Goal: Transaction & Acquisition: Purchase product/service

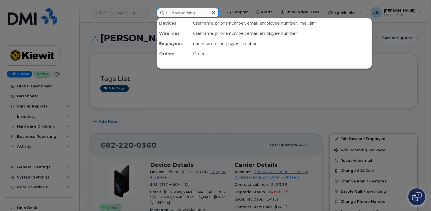
paste input "913-912-2697"
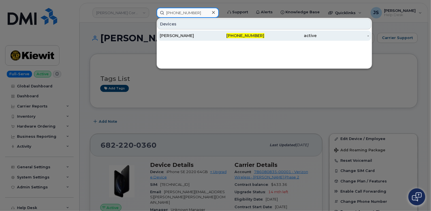
type input "913-912-2697"
click at [212, 31] on div "JOANNA RAMON" at bounding box center [238, 36] width 52 height 10
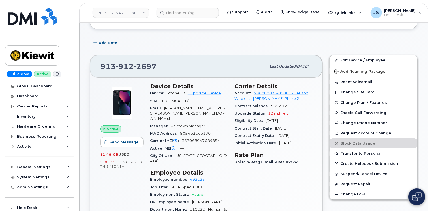
scroll to position [85, 0]
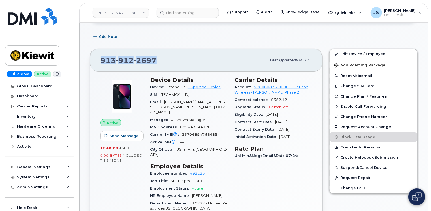
drag, startPoint x: 154, startPoint y: 60, endPoint x: 100, endPoint y: 59, distance: 53.6
click at [100, 58] on div "913 912 2697 Last updated Jul 31, 2025" at bounding box center [206, 60] width 232 height 23
drag, startPoint x: 100, startPoint y: 59, endPoint x: 104, endPoint y: 59, distance: 4.3
copy span "913 912 2697"
click at [199, 87] on link "+ Upgrade Device" at bounding box center [204, 87] width 33 height 4
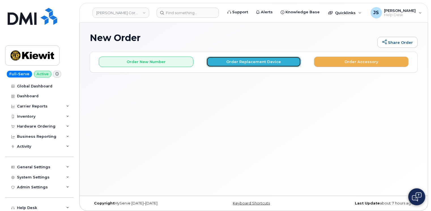
click at [240, 59] on button "Order Replacement Device" at bounding box center [254, 62] width 95 height 10
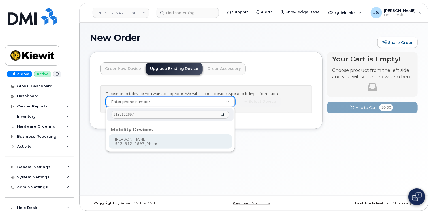
type input "9139122697"
type input "1174311"
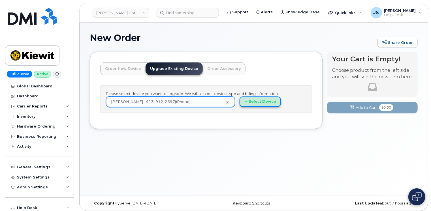
click at [254, 103] on button "Select Device" at bounding box center [260, 102] width 41 height 10
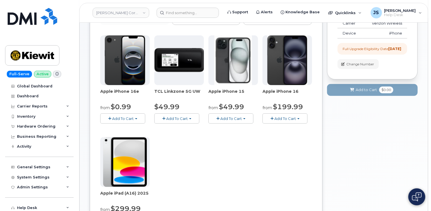
scroll to position [85, 0]
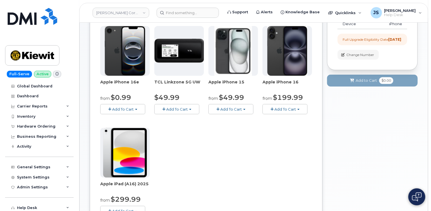
click at [139, 113] on button "Add To Cart" at bounding box center [122, 109] width 45 height 10
click at [188, 131] on div "Apple iPhone 16e from $0.99 Add To Cart $0.99 - 2 Year Upgrade (128GB) $599.99 …" at bounding box center [206, 125] width 212 height 199
click at [230, 107] on span "Add To Cart" at bounding box center [231, 109] width 22 height 5
click at [294, 134] on div "Apple iPhone 16e from $0.99 Add To Cart $0.99 - 2 Year Upgrade (128GB) $599.99 …" at bounding box center [206, 125] width 212 height 199
click at [294, 109] on span "Add To Cart" at bounding box center [286, 109] width 22 height 5
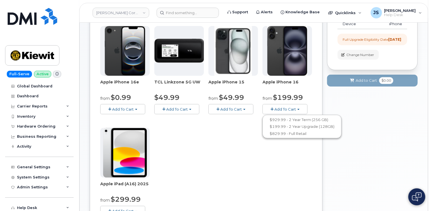
click at [235, 133] on div "Apple iPhone 16e from $0.99 Add To Cart $0.99 - 2 Year Upgrade (128GB) $599.99 …" at bounding box center [206, 125] width 212 height 199
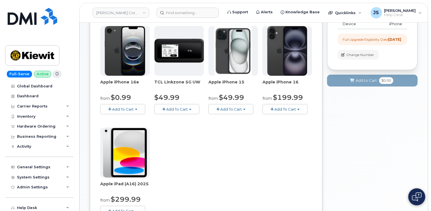
click at [244, 109] on span "button" at bounding box center [244, 109] width 2 height 1
click at [288, 110] on span "Add To Cart" at bounding box center [286, 109] width 22 height 5
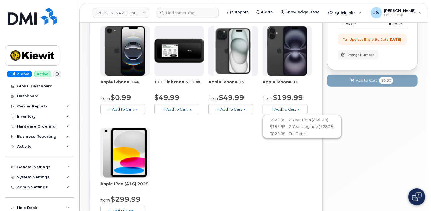
click at [242, 111] on button "Add To Cart" at bounding box center [231, 109] width 45 height 10
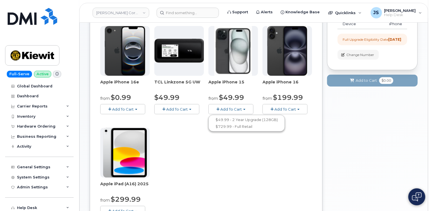
click at [132, 109] on span "Add To Cart" at bounding box center [123, 109] width 22 height 5
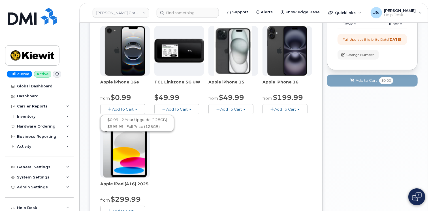
click at [195, 130] on div "Apple iPhone 16e from $0.99 Add To Cart $0.99 - 2 Year Upgrade (128GB) $599.99 …" at bounding box center [206, 125] width 212 height 199
click at [236, 108] on span "Add To Cart" at bounding box center [231, 109] width 22 height 5
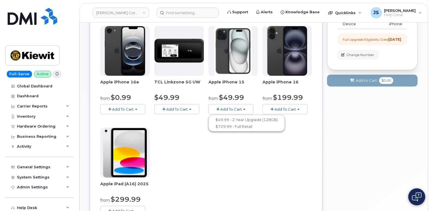
click at [296, 111] on span "Add To Cart" at bounding box center [286, 109] width 22 height 5
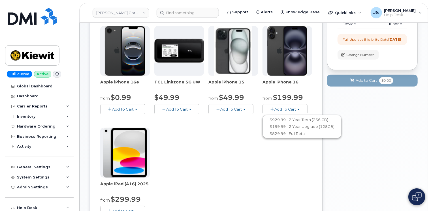
click at [118, 107] on span "Add To Cart" at bounding box center [123, 109] width 22 height 5
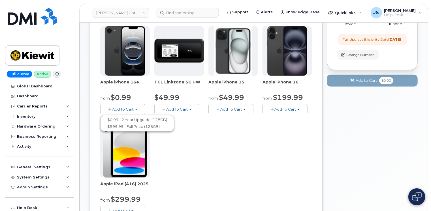
click at [222, 110] on span "Add To Cart" at bounding box center [231, 109] width 22 height 5
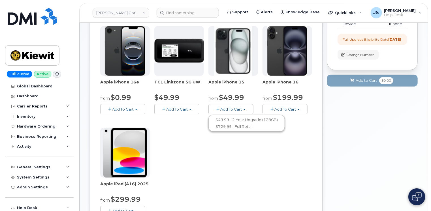
click at [279, 109] on span "Add To Cart" at bounding box center [286, 109] width 22 height 5
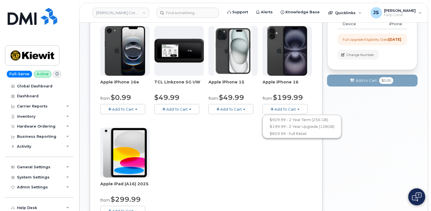
click at [243, 108] on button "Add To Cart" at bounding box center [231, 109] width 45 height 10
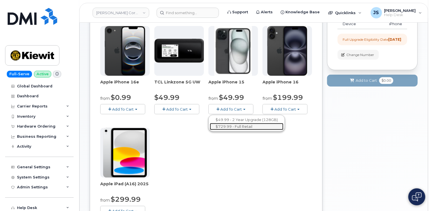
click at [235, 127] on link "$729.99 - Full Retail" at bounding box center [247, 126] width 74 height 7
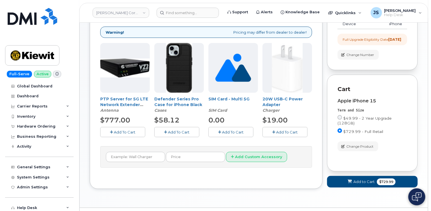
click at [166, 131] on icon "button" at bounding box center [165, 133] width 3 height 4
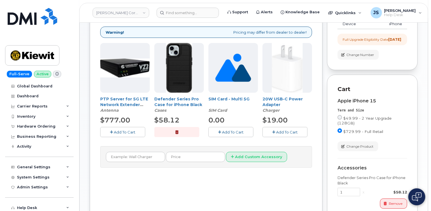
click at [275, 131] on button "Add To Cart" at bounding box center [285, 132] width 45 height 10
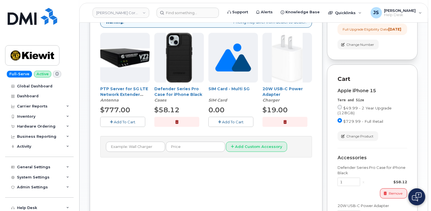
scroll to position [194, 0]
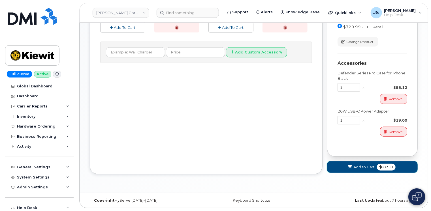
click at [357, 167] on span "Add to Cart" at bounding box center [364, 167] width 21 height 5
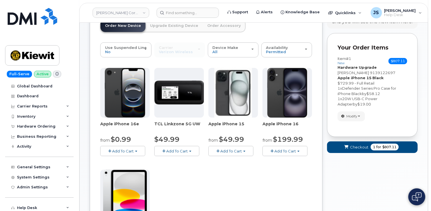
scroll to position [20, 0]
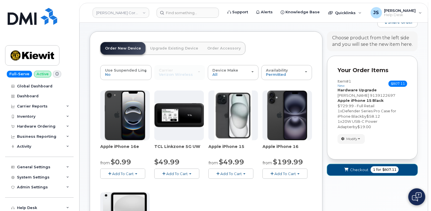
click at [340, 169] on button "Checkout 1 for $807.11" at bounding box center [372, 170] width 91 height 12
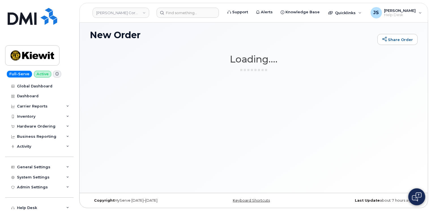
scroll to position [3, 0]
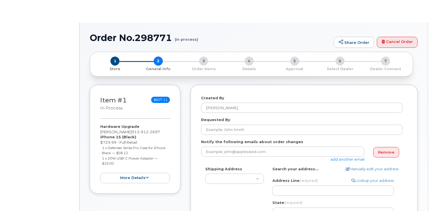
select select
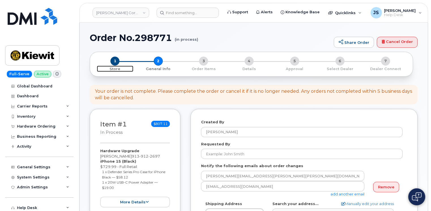
drag, startPoint x: 118, startPoint y: 61, endPoint x: 125, endPoint y: 62, distance: 6.9
click at [118, 61] on span "1" at bounding box center [115, 61] width 9 height 9
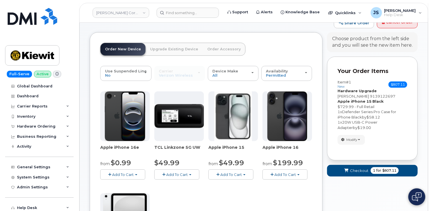
scroll to position [28, 0]
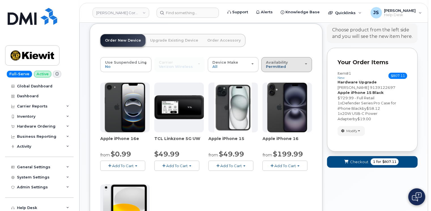
click at [273, 67] on span "Permitted" at bounding box center [276, 66] width 20 height 5
click at [271, 86] on label "All" at bounding box center [269, 87] width 12 height 7
click at [0, 0] on input "All" at bounding box center [0, 0] width 0 height 0
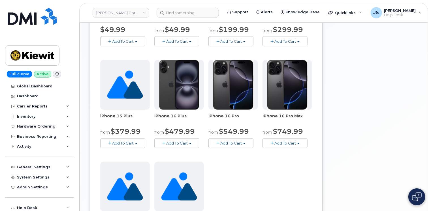
scroll to position [283, 0]
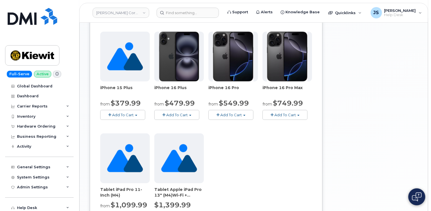
click at [120, 115] on span "Add To Cart" at bounding box center [123, 115] width 22 height 5
click at [89, 109] on div "Order No.298771 (in process) Share Order Cancel Order × Share This Order If you…" at bounding box center [254, 36] width 349 height 595
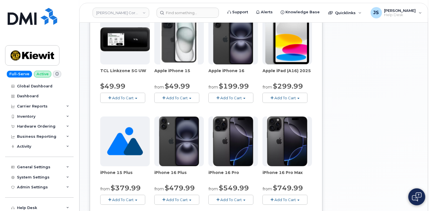
scroll to position [255, 0]
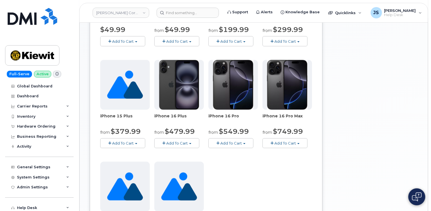
click at [124, 141] on span "Add To Cart" at bounding box center [123, 143] width 22 height 5
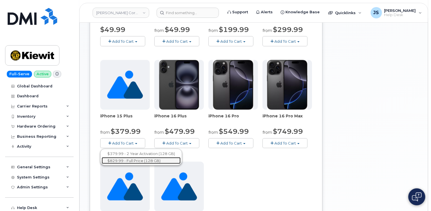
click at [127, 161] on link "$829.99 - Full Price (128 GB)" at bounding box center [141, 161] width 79 height 7
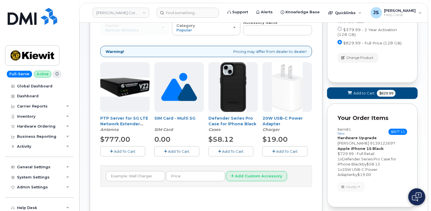
scroll to position [26, 0]
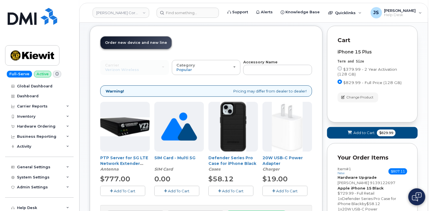
click at [219, 192] on icon "button" at bounding box center [219, 192] width 3 height 4
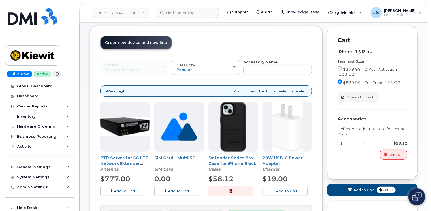
scroll to position [54, 0]
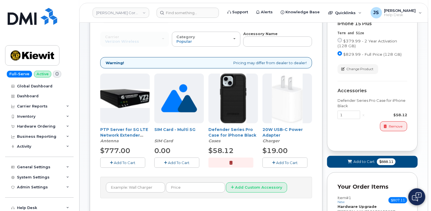
click at [274, 161] on icon "button" at bounding box center [274, 163] width 3 height 4
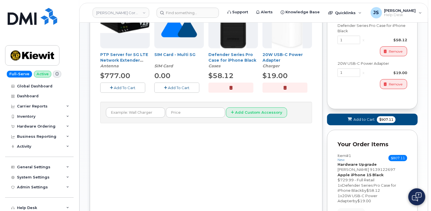
scroll to position [139, 0]
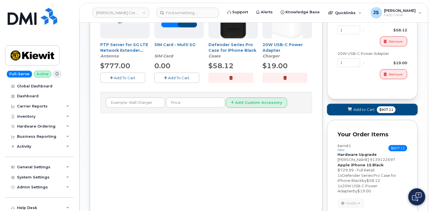
click at [362, 110] on span "Add to Cart" at bounding box center [364, 109] width 21 height 5
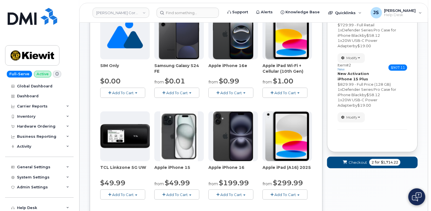
scroll to position [54, 0]
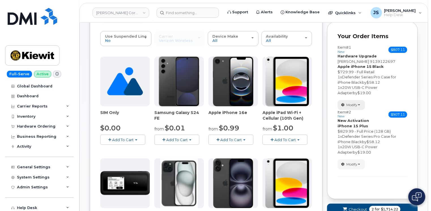
click at [354, 105] on span "Modify" at bounding box center [352, 105] width 11 height 5
click at [354, 125] on span "Remove" at bounding box center [353, 125] width 19 height 4
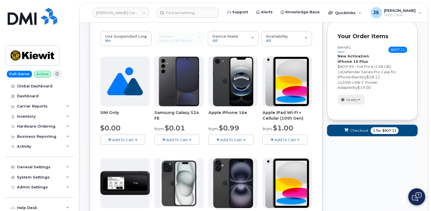
click at [349, 97] on span "Modify" at bounding box center [352, 99] width 11 height 5
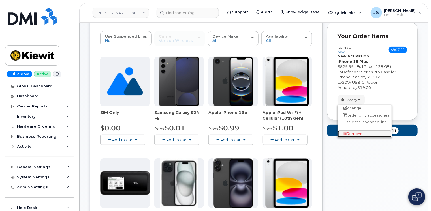
click at [355, 133] on span "Remove" at bounding box center [353, 134] width 19 height 4
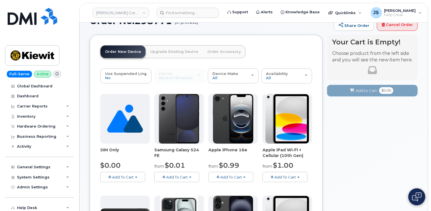
scroll to position [0, 0]
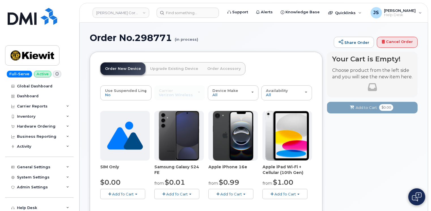
click at [117, 66] on link "Order New Device" at bounding box center [123, 69] width 45 height 12
click at [405, 41] on link "Cancel Order" at bounding box center [397, 42] width 41 height 11
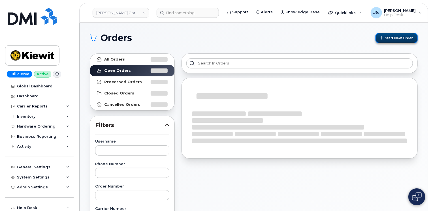
click at [404, 37] on button "Start New Order" at bounding box center [397, 38] width 42 height 10
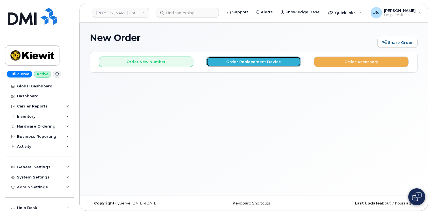
click at [231, 62] on button "Order Replacement Device" at bounding box center [254, 62] width 95 height 10
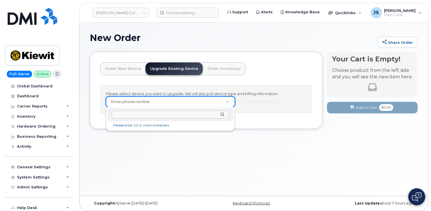
drag, startPoint x: 170, startPoint y: 101, endPoint x: 141, endPoint y: 116, distance: 32.1
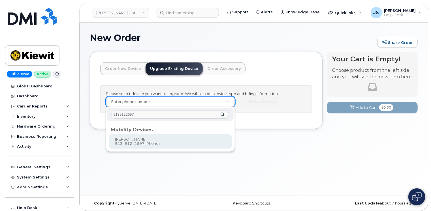
type input "9139122697"
type input "1174311"
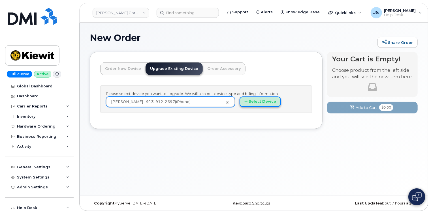
click at [268, 105] on button "Select Device" at bounding box center [260, 102] width 41 height 10
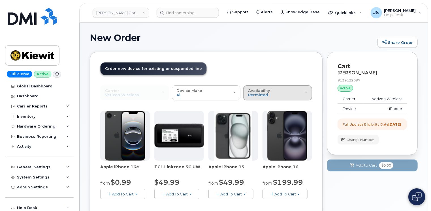
click at [271, 93] on div "Availability Permitted All" at bounding box center [277, 93] width 59 height 9
click at [254, 117] on label "All" at bounding box center [251, 115] width 12 height 7
click at [0, 0] on input "All" at bounding box center [0, 0] width 0 height 0
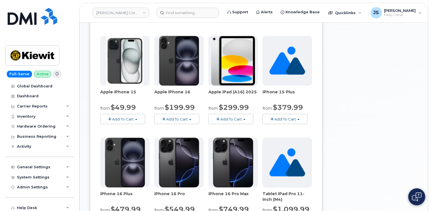
scroll to position [173, 0]
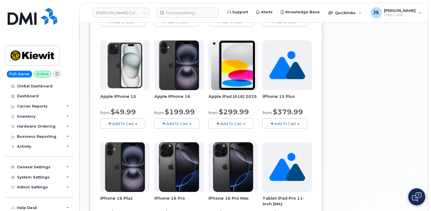
click at [299, 124] on span "button" at bounding box center [299, 124] width 2 height 1
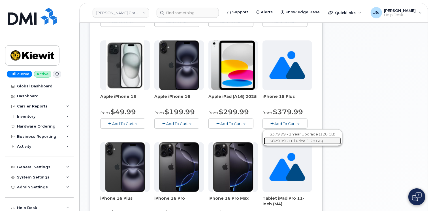
click at [285, 142] on link "$829.99 - Full Price (128 GB)" at bounding box center [302, 141] width 77 height 7
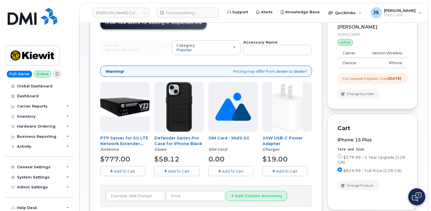
scroll to position [76, 0]
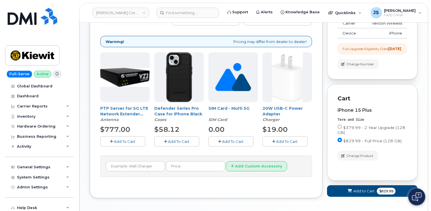
click at [169, 139] on span "Add To Cart" at bounding box center [179, 141] width 22 height 5
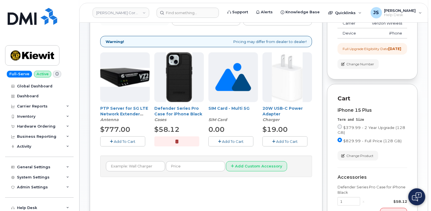
click at [275, 138] on button "Add To Cart" at bounding box center [285, 142] width 45 height 10
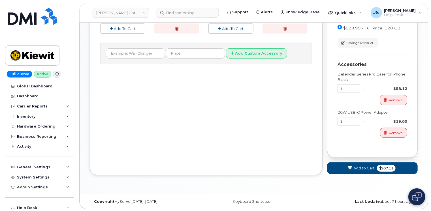
scroll to position [189, 0]
click at [354, 168] on button "Add to Cart $907.11" at bounding box center [372, 168] width 91 height 12
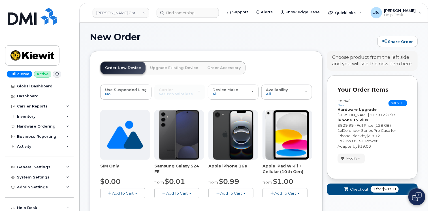
scroll to position [0, 0]
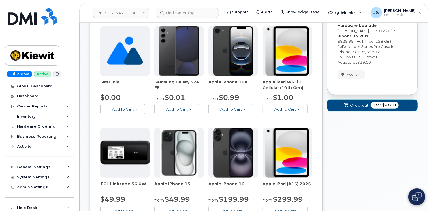
click at [355, 106] on span "Checkout" at bounding box center [359, 105] width 18 height 5
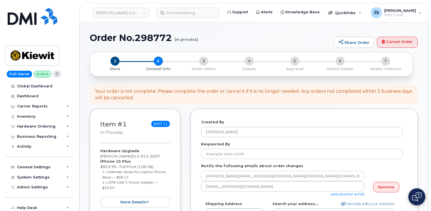
select select
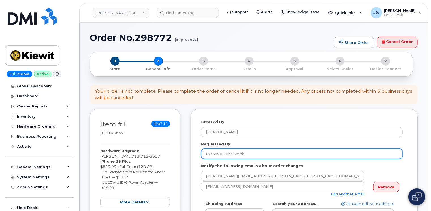
click at [217, 155] on input "Requested By" at bounding box center [302, 154] width 202 height 10
paste input "CS0782240"
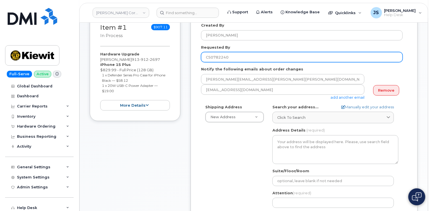
scroll to position [113, 0]
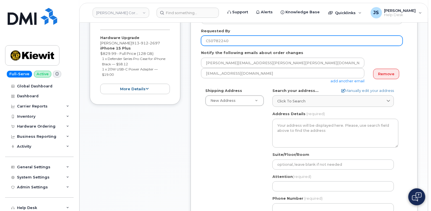
type input "CS0782240"
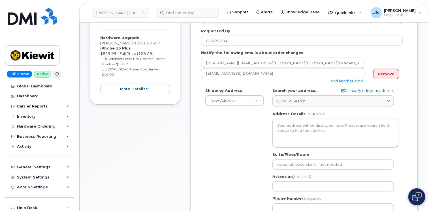
click at [289, 94] on div "Search your address... Manually edit your address Click to search No available …" at bounding box center [336, 97] width 126 height 19
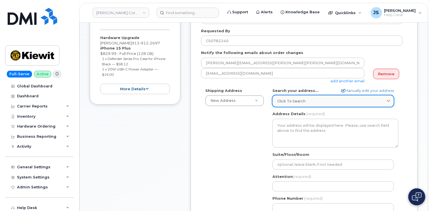
click at [291, 99] on span "Click to search" at bounding box center [291, 101] width 28 height 5
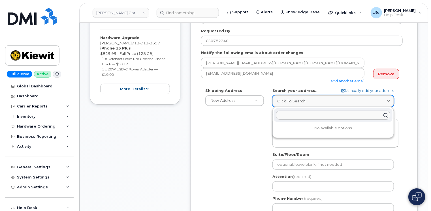
paste input "8900 Renner Blvd"
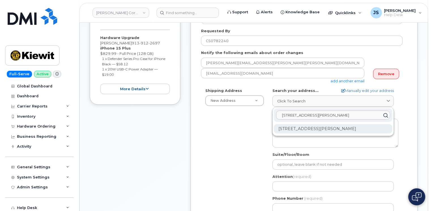
type input "8900 Renner Blvd"
click at [325, 130] on div "8900 Renner Blvd Lenexa KS 66219-3049" at bounding box center [333, 128] width 119 height 9
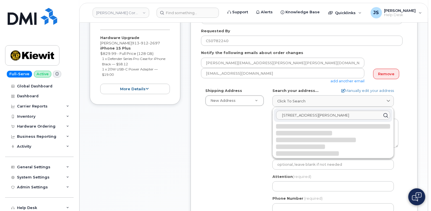
select select
type textarea "8900 Renner Blvd LENEXA KS 66219-3049 UNITED STATES"
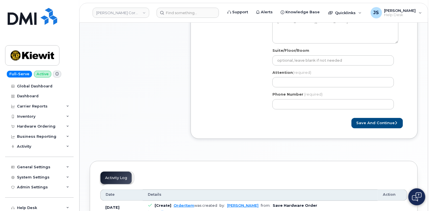
scroll to position [227, 0]
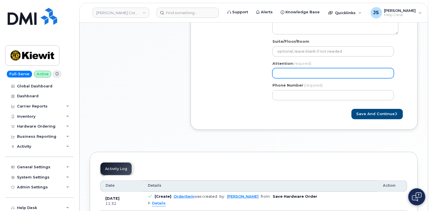
click at [294, 70] on input "Attention (required)" at bounding box center [334, 73] width 122 height 10
select select
type input "J"
select select
type input "Jo"
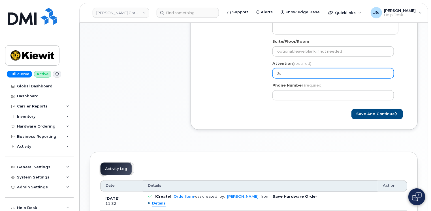
select select
type input "Joan"
select select
type input "Joann"
select select
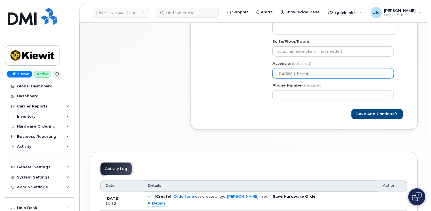
type input "Joanna"
select select
type input "Joanna R"
select select
type input "Joanna Ra"
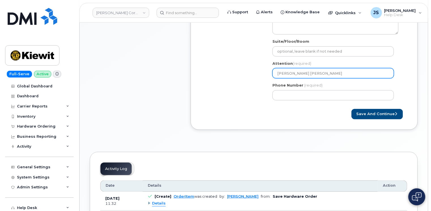
select select
type input "Joanna Ram"
select select
type input "Joanna Ramo"
select select
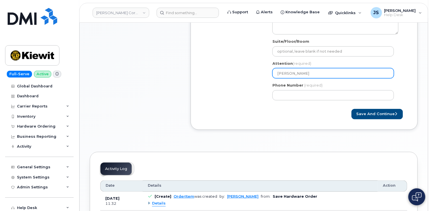
type input "Joanna Ramon"
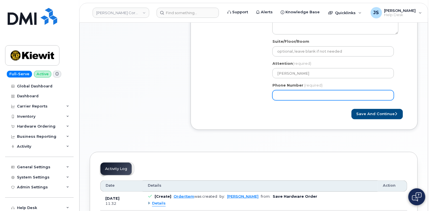
click at [291, 93] on input "Phone Number" at bounding box center [334, 95] width 122 height 10
click at [406, 94] on div "Shipping Address New Address New Address 11455 US Highway 29 10055 Trainstation…" at bounding box center [304, 40] width 206 height 130
click at [353, 90] on input "Phone Number" at bounding box center [334, 95] width 122 height 10
click at [298, 94] on input "Phone Number" at bounding box center [334, 95] width 122 height 10
select select
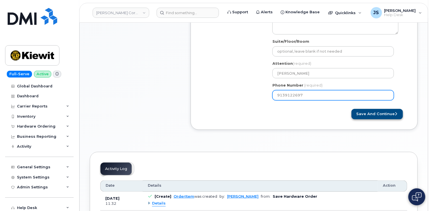
type input "9139122697"
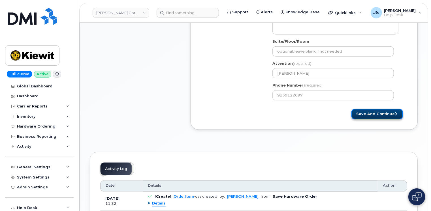
click at [381, 115] on button "Save and Continue" at bounding box center [378, 114] width 52 height 10
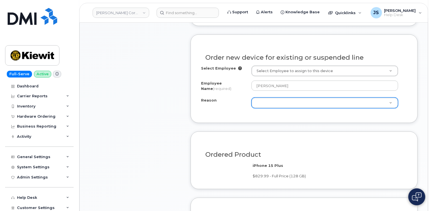
scroll to position [283, 0]
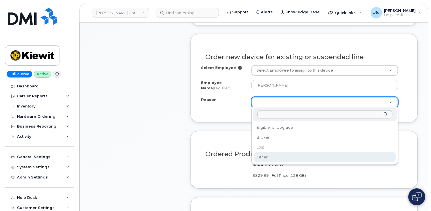
select select "other"
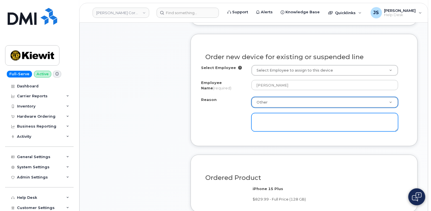
click at [269, 120] on textarea at bounding box center [325, 122] width 147 height 19
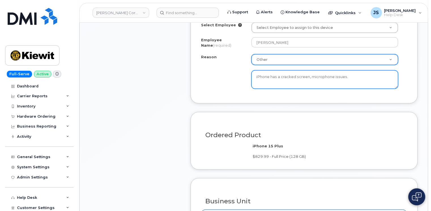
scroll to position [340, 0]
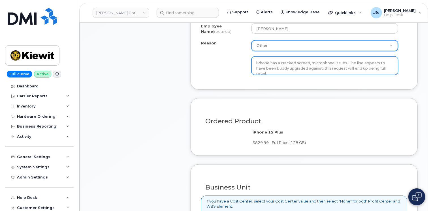
click at [390, 66] on textarea "iPhone has a cracked screen, microphone issues. The line appears to have been b…" at bounding box center [325, 66] width 147 height 19
type textarea "iPhone has a cracked screen, microphone issues. The line appears to have been b…"
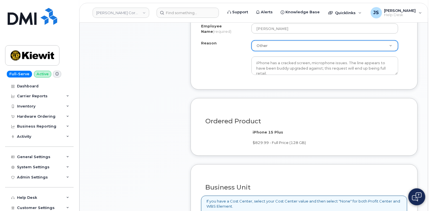
click at [419, 64] on div "Order No.298772 (in process) Share Order Cancel Order × Share This Order If you…" at bounding box center [254, 142] width 349 height 918
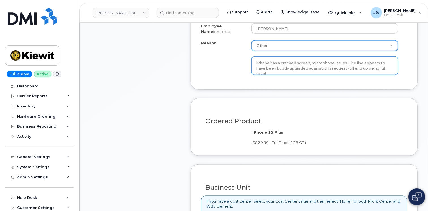
click at [302, 68] on textarea "iPhone has a cracked screen, microphone issues. The line appears to have been b…" at bounding box center [325, 66] width 147 height 19
click at [207, 82] on div "Order new device for existing or suspended line Select Employee Select Employee…" at bounding box center [304, 33] width 227 height 113
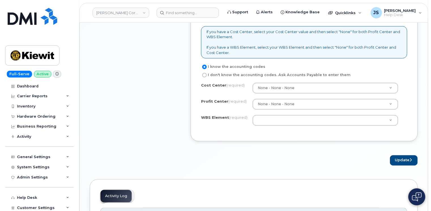
scroll to position [510, 0]
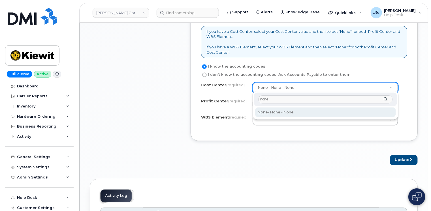
type input "none"
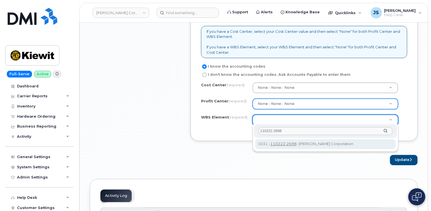
type input "110222.2698"
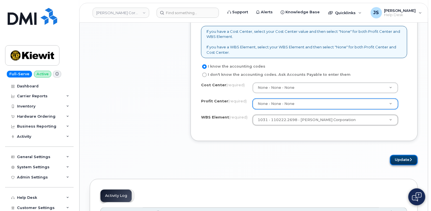
click at [398, 157] on button "Update" at bounding box center [404, 160] width 28 height 10
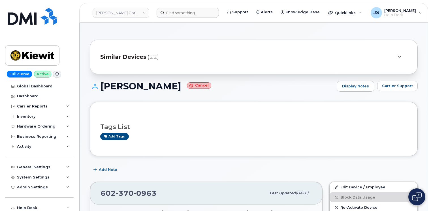
scroll to position [170, 0]
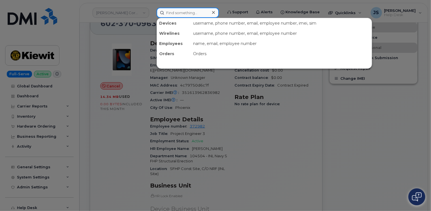
paste input "against"
type input "against"
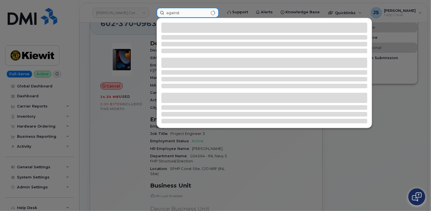
click at [180, 10] on input "against" at bounding box center [188, 13] width 62 height 10
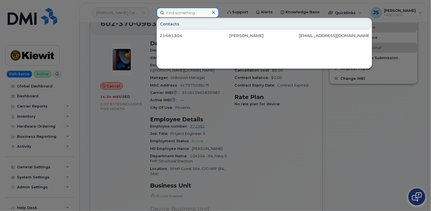
click at [181, 10] on input at bounding box center [188, 13] width 62 height 10
paste input "913-912-2697"
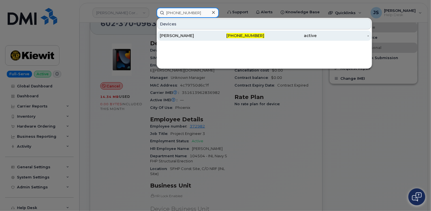
type input "913-912-2697"
click at [179, 36] on div "[PERSON_NAME]" at bounding box center [186, 36] width 52 height 6
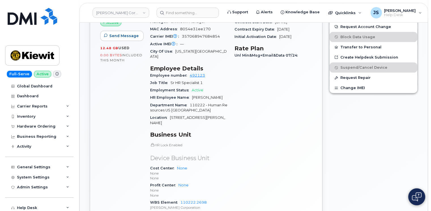
scroll to position [255, 0]
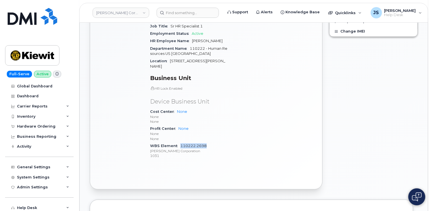
drag, startPoint x: 206, startPoint y: 125, endPoint x: 181, endPoint y: 124, distance: 25.0
click at [181, 143] on div "WBS Element 110222.2698 [PERSON_NAME] Corporation 1031" at bounding box center [189, 151] width 78 height 17
drag, startPoint x: 181, startPoint y: 124, endPoint x: 184, endPoint y: 128, distance: 4.3
copy link "110222.2698"
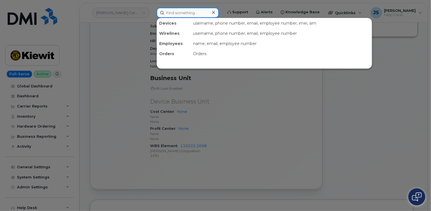
paste input "293987"
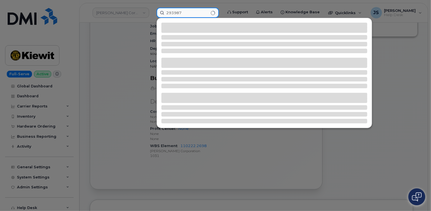
type input "293987"
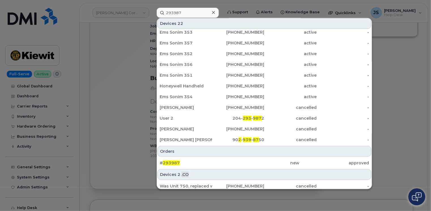
scroll to position [113, 0]
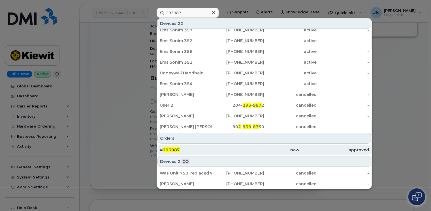
click at [175, 149] on span "293987" at bounding box center [171, 150] width 17 height 5
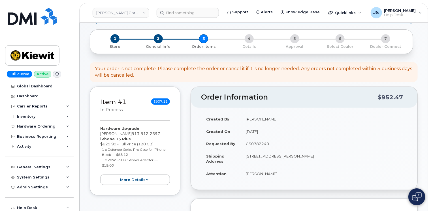
scroll to position [57, 0]
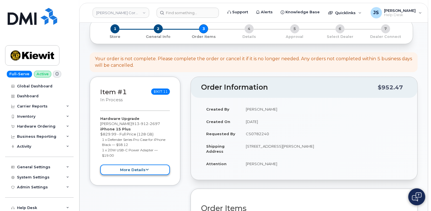
click at [148, 165] on button "more details" at bounding box center [135, 170] width 70 height 10
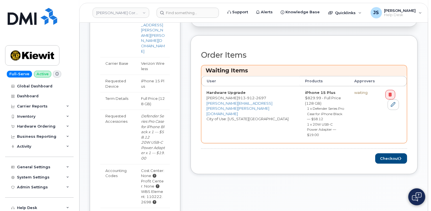
scroll to position [227, 0]
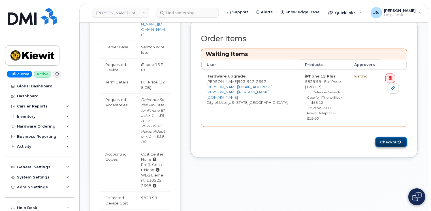
click at [395, 137] on button "Checkout" at bounding box center [391, 142] width 32 height 10
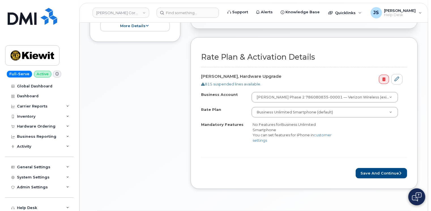
scroll to position [198, 0]
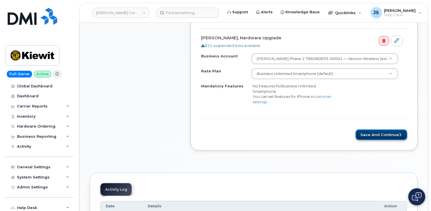
click at [394, 136] on button "Save and Continue" at bounding box center [382, 135] width 52 height 10
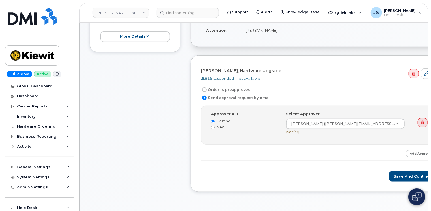
scroll to position [170, 0]
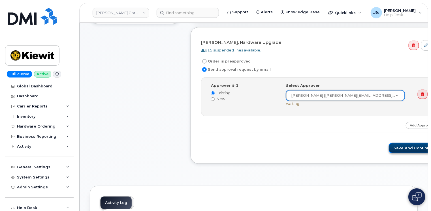
click at [389, 146] on button "Save and Continue" at bounding box center [413, 148] width 48 height 10
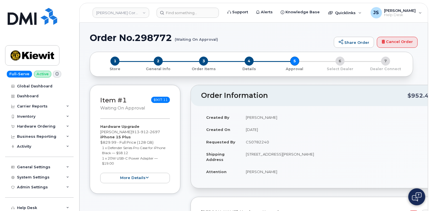
click at [163, 39] on h1 "Order No.298772 (Waiting On Approval)" at bounding box center [210, 38] width 241 height 10
copy h1 "298772"
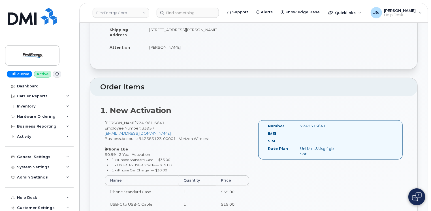
scroll to position [142, 0]
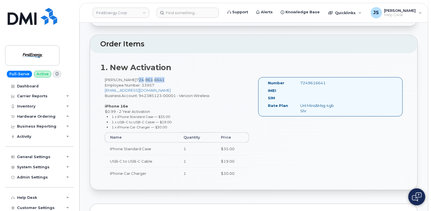
drag, startPoint x: 167, startPoint y: 80, endPoint x: 144, endPoint y: 80, distance: 23.5
click at [144, 80] on span "[PHONE_NUMBER]" at bounding box center [150, 80] width 28 height 5
click at [143, 79] on span "[PHONE_NUMBER]" at bounding box center [150, 80] width 28 height 5
drag, startPoint x: 144, startPoint y: 80, endPoint x: 148, endPoint y: 80, distance: 4.8
click at [150, 80] on span "[PHONE_NUMBER]" at bounding box center [150, 80] width 28 height 5
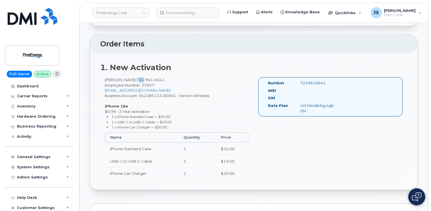
drag, startPoint x: 148, startPoint y: 80, endPoint x: 144, endPoint y: 78, distance: 4.6
click at [144, 78] on span "[PHONE_NUMBER]" at bounding box center [150, 80] width 28 height 5
click at [143, 79] on span "[PHONE_NUMBER]" at bounding box center [150, 80] width 28 height 5
drag, startPoint x: 143, startPoint y: 79, endPoint x: 149, endPoint y: 80, distance: 6.4
click at [149, 80] on span "[PHONE_NUMBER]" at bounding box center [150, 80] width 28 height 5
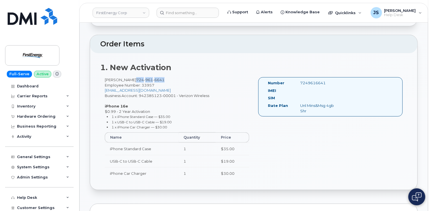
copy span "[PHONE_NUMBER]"
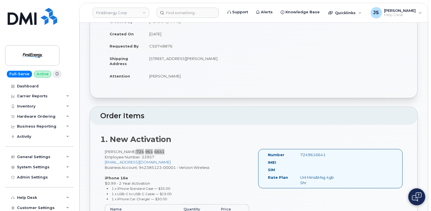
scroll to position [85, 0]
